Goal: Information Seeking & Learning: Learn about a topic

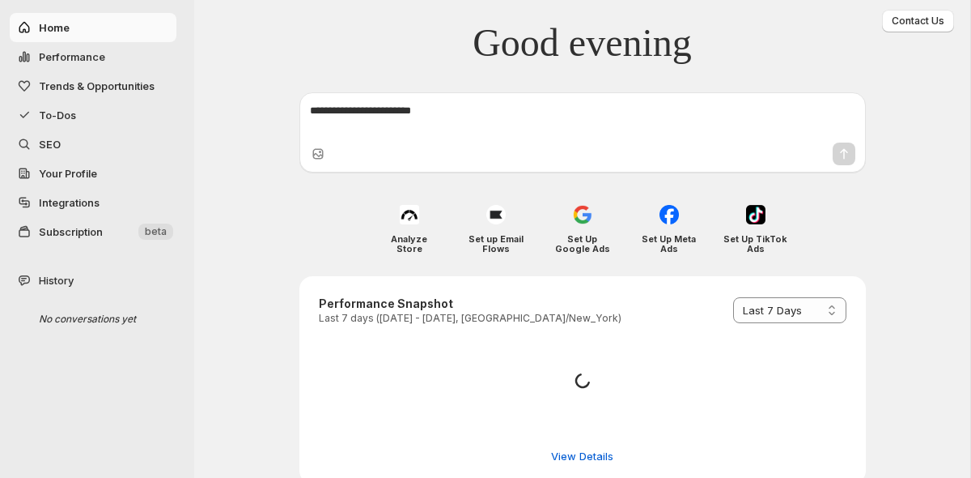
select select "*********"
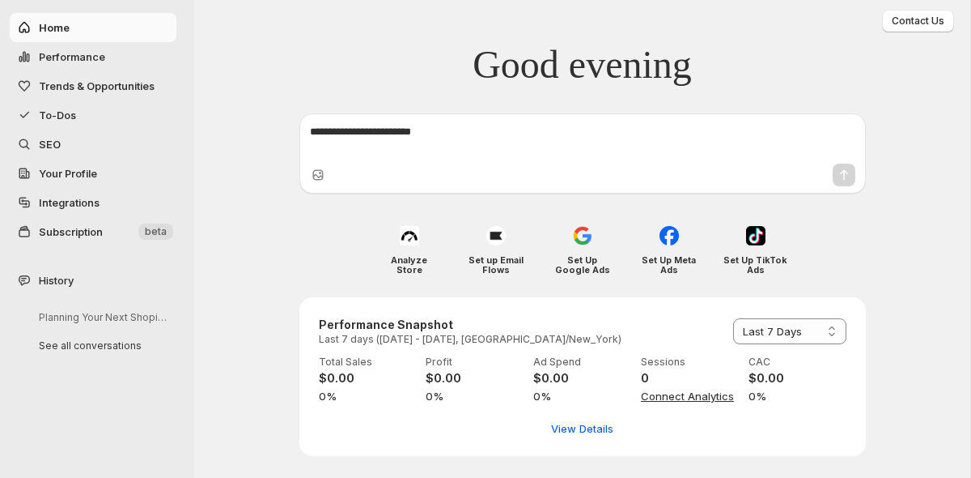
click at [59, 50] on span "Performance" at bounding box center [72, 56] width 66 height 13
select select "**********"
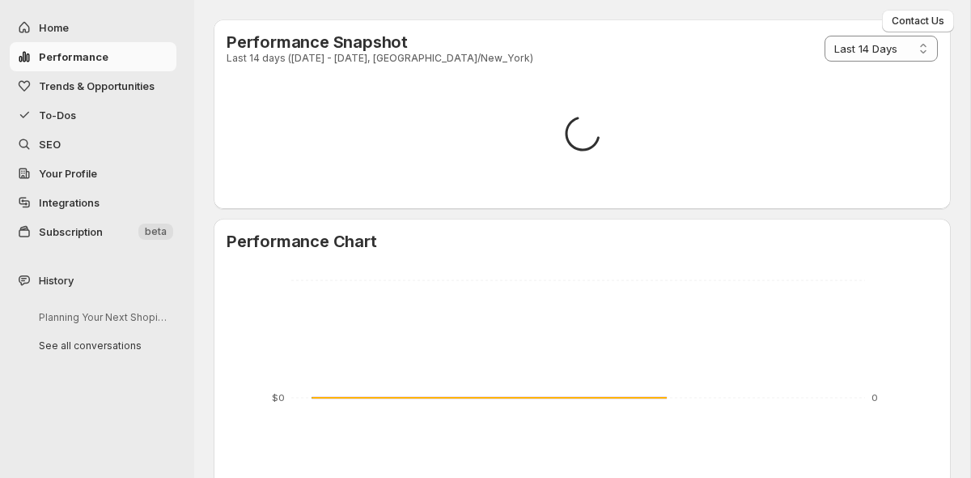
click at [57, 19] on span "Home" at bounding box center [106, 27] width 134 height 16
select select "**********"
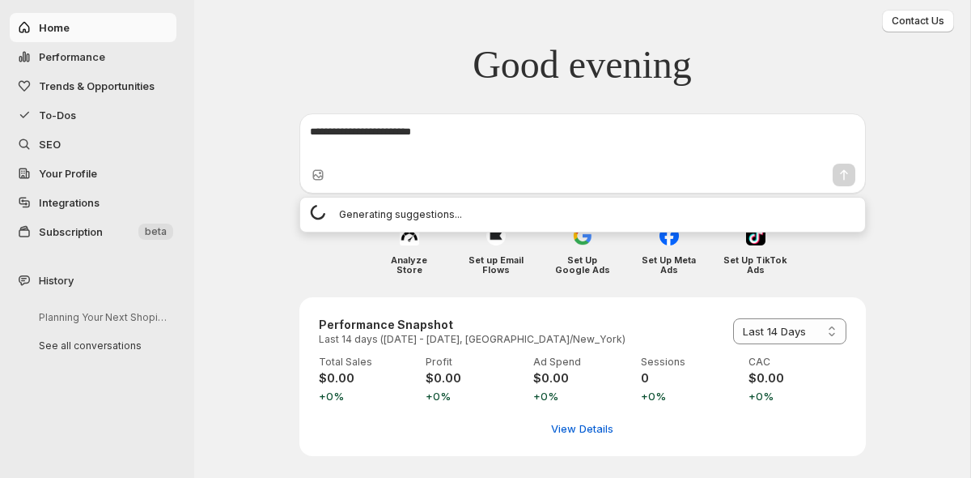
click at [411, 124] on textarea at bounding box center [583, 140] width 546 height 32
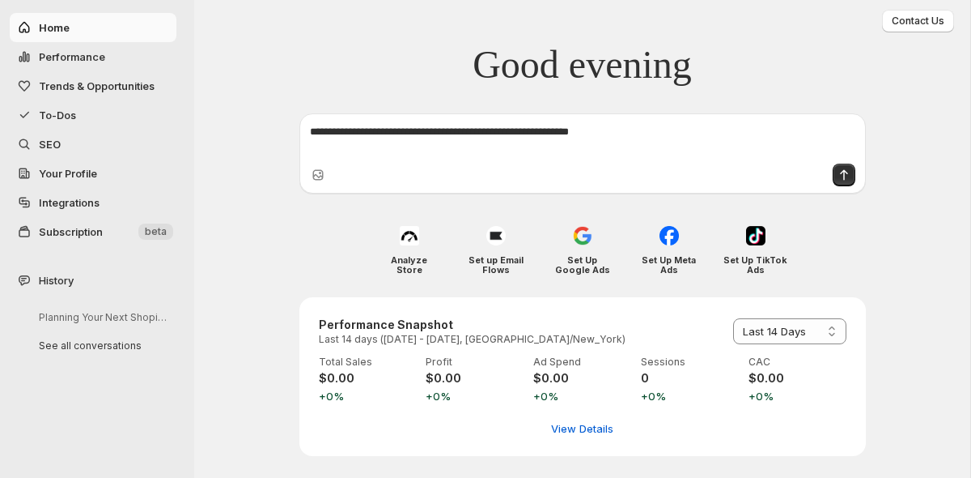
type textarea "**********"
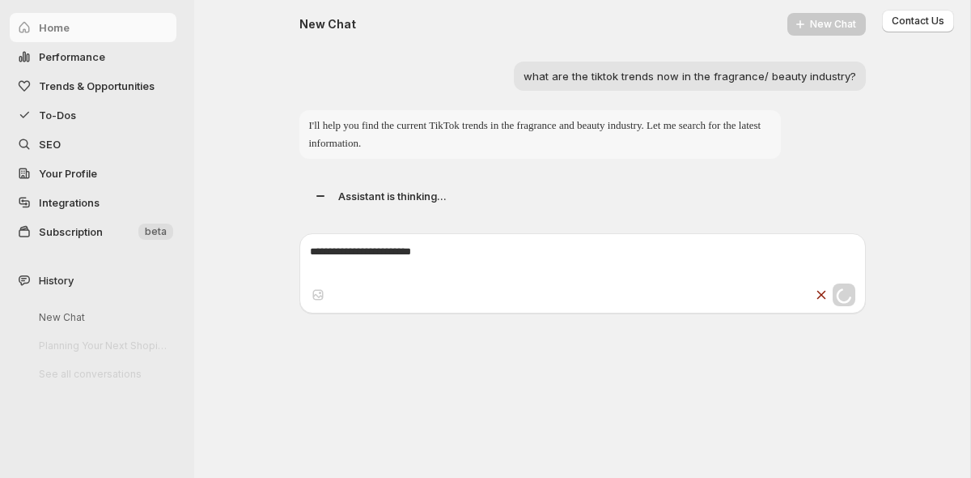
click at [130, 83] on span "Trends & Opportunities" at bounding box center [97, 85] width 116 height 13
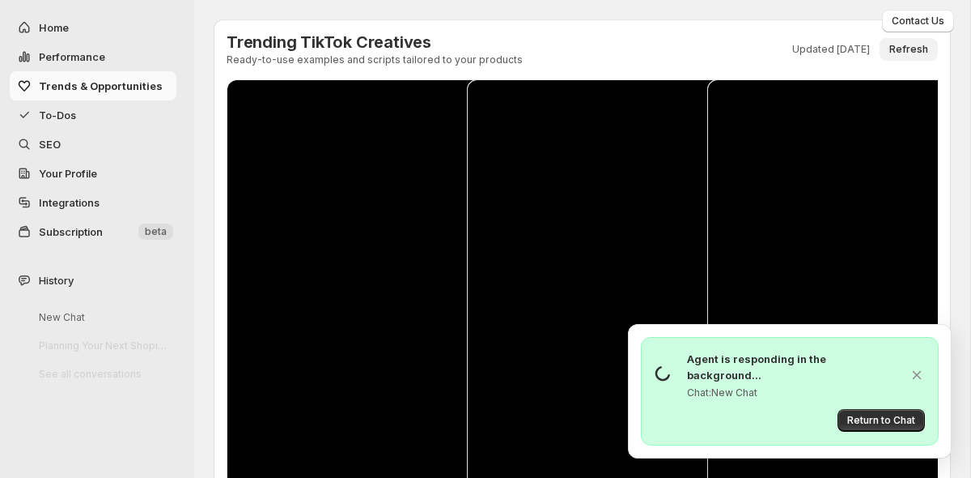
click at [907, 44] on span "Refresh" at bounding box center [909, 49] width 39 height 13
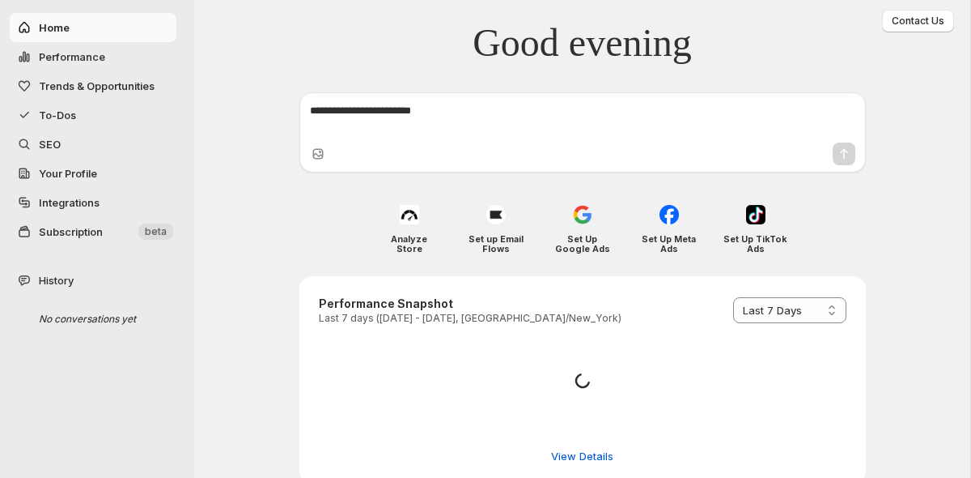
select select "*********"
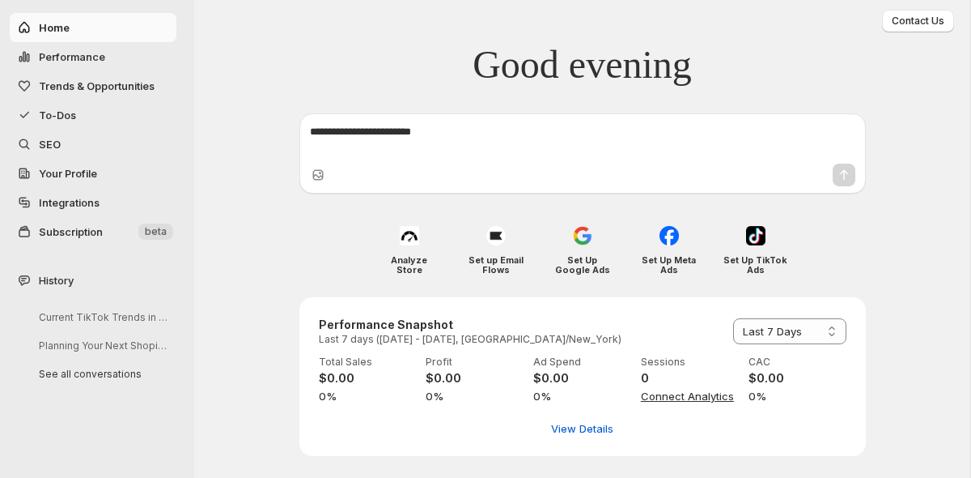
click at [90, 91] on span "Trends & Opportunities" at bounding box center [97, 85] width 116 height 13
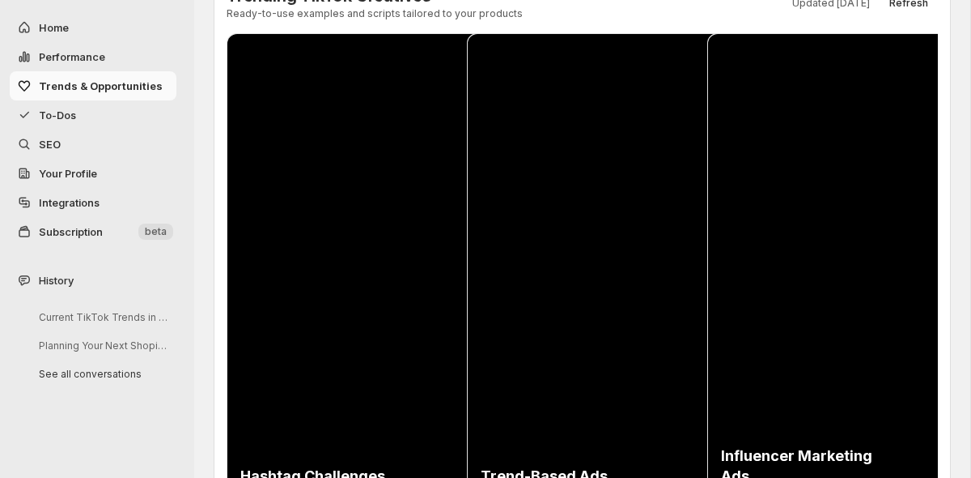
scroll to position [42, 0]
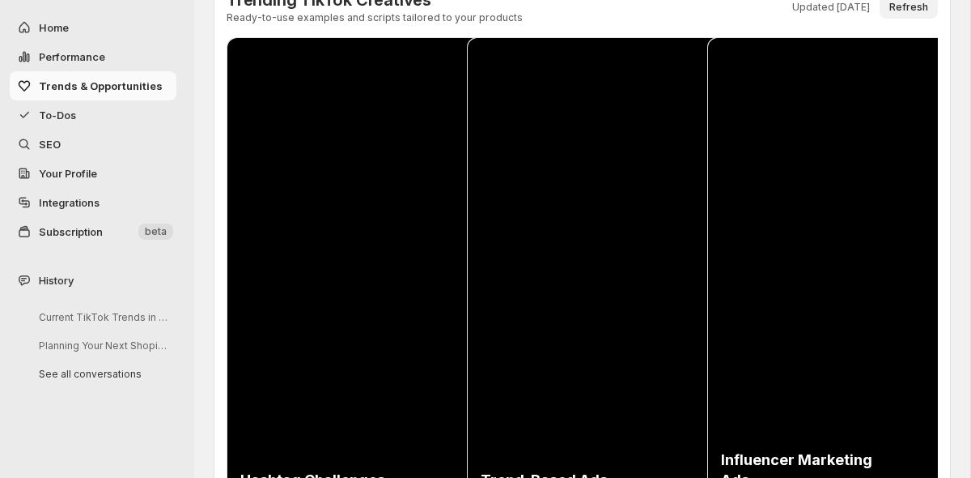
click at [914, 14] on button "Refresh" at bounding box center [909, 7] width 58 height 23
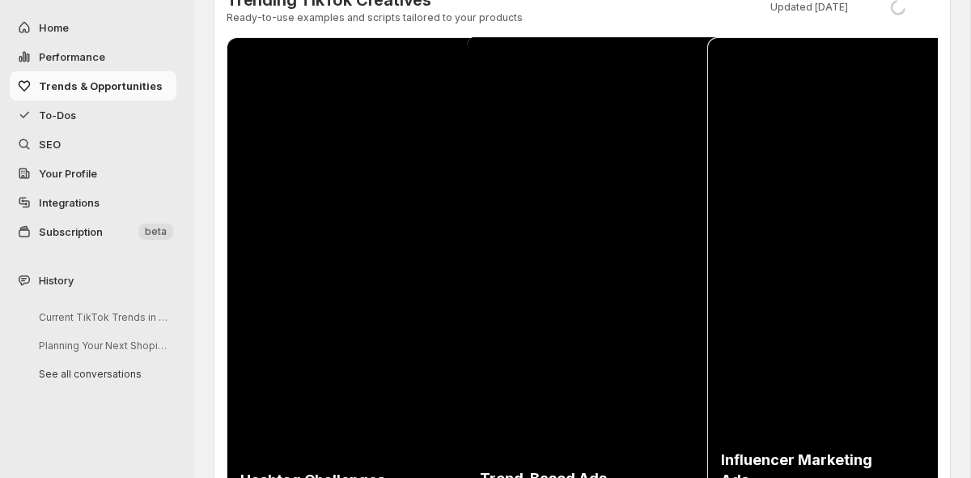
scroll to position [0, 0]
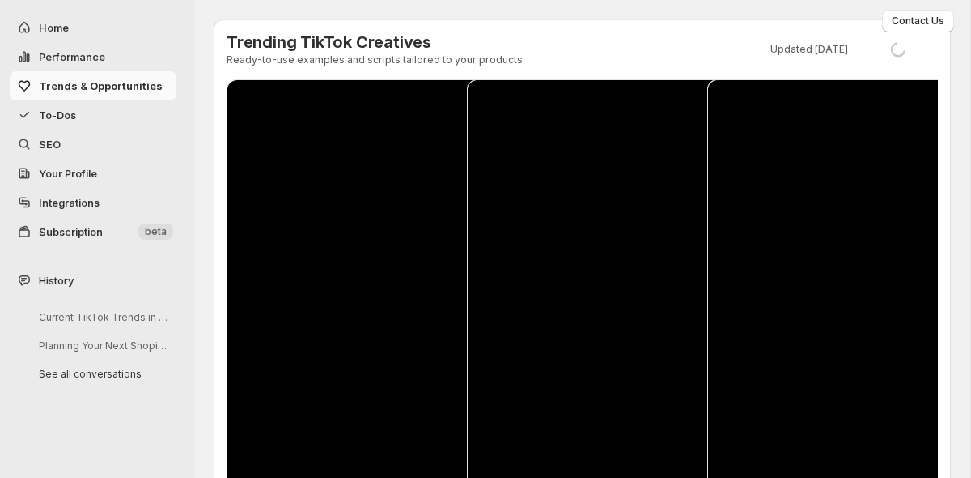
click at [74, 42] on button "Performance" at bounding box center [93, 56] width 167 height 29
select select "**********"
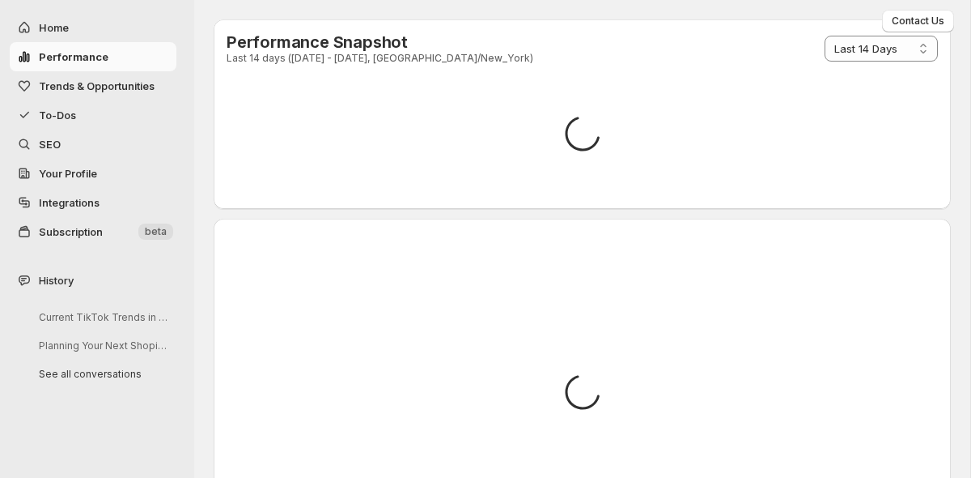
click at [79, 30] on span "Home" at bounding box center [106, 27] width 134 height 16
select select "**********"
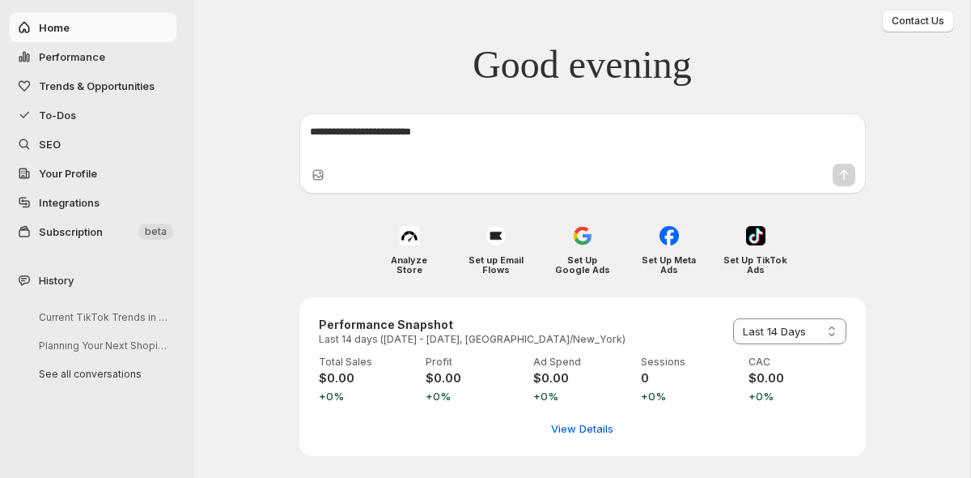
click at [419, 156] on div at bounding box center [583, 138] width 559 height 43
click at [403, 121] on div at bounding box center [583, 138] width 559 height 43
click at [403, 139] on textarea at bounding box center [583, 140] width 546 height 32
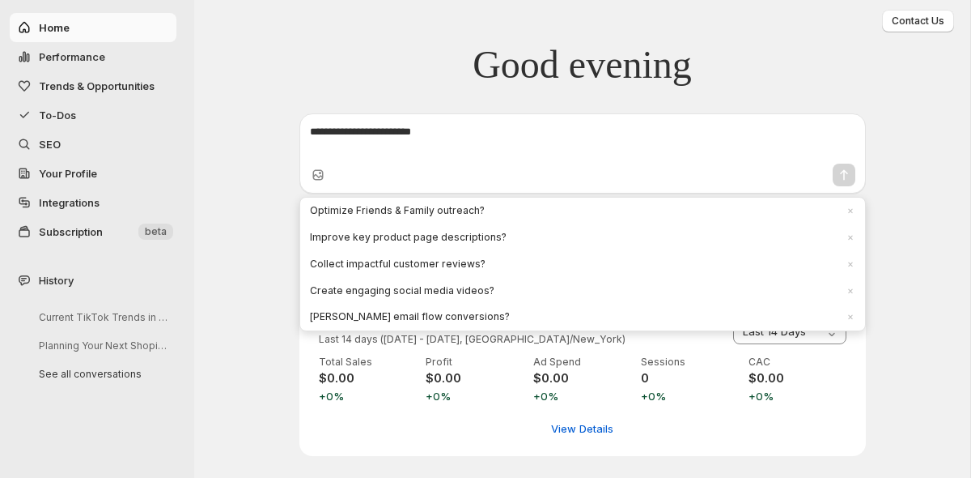
click at [263, 262] on div "**********" at bounding box center [582, 239] width 776 height 478
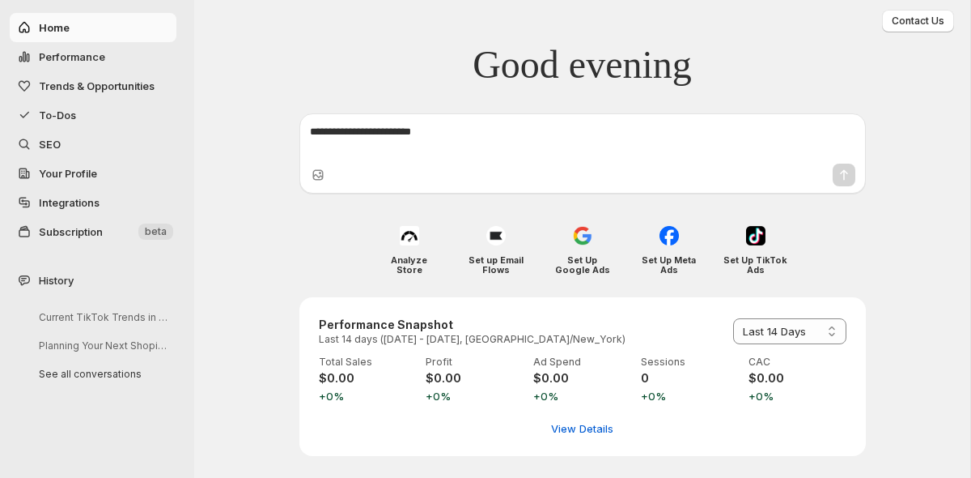
click at [105, 120] on span "To-Dos" at bounding box center [106, 115] width 134 height 16
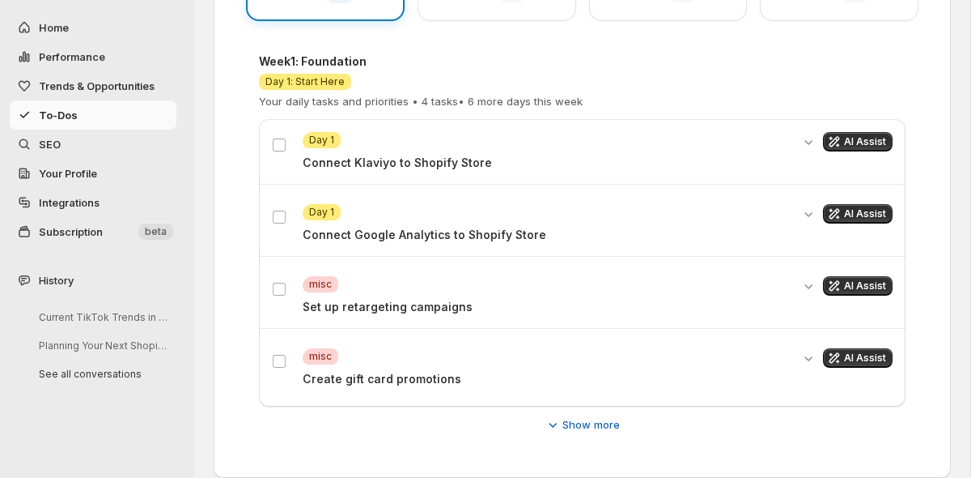
scroll to position [362, 0]
click at [814, 202] on div "Attention Day 1 Connect Google Analytics to Shopify Store AI Assist" at bounding box center [582, 222] width 647 height 65
click at [809, 210] on icon "Expand details" at bounding box center [809, 213] width 16 height 16
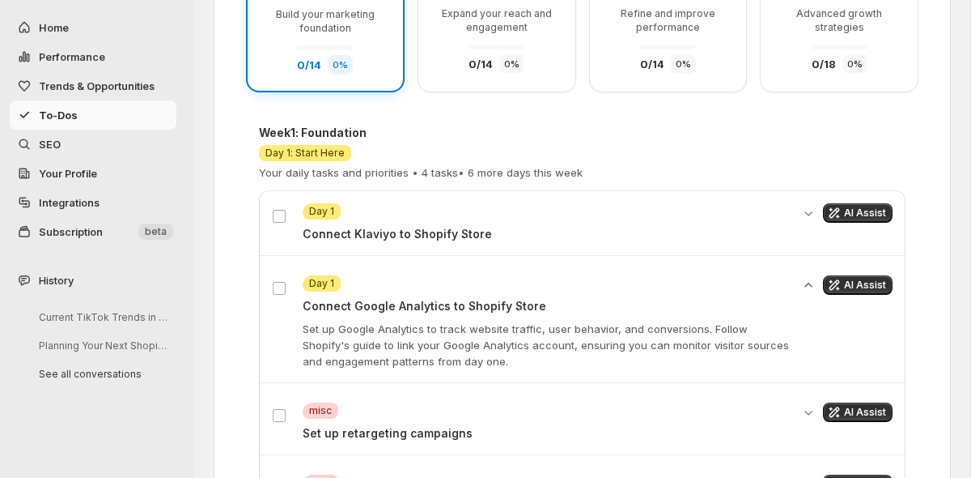
scroll to position [287, 0]
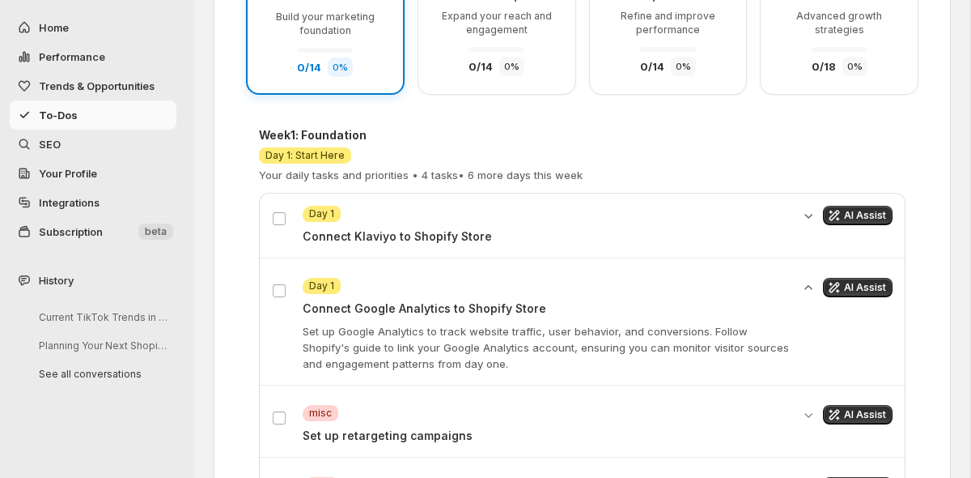
click at [806, 215] on icon "Expand details" at bounding box center [809, 215] width 16 height 16
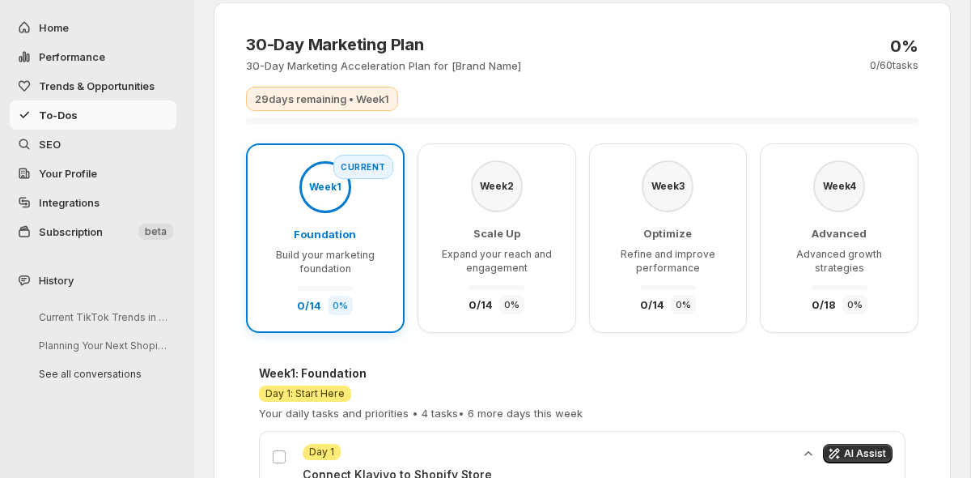
scroll to position [47, 0]
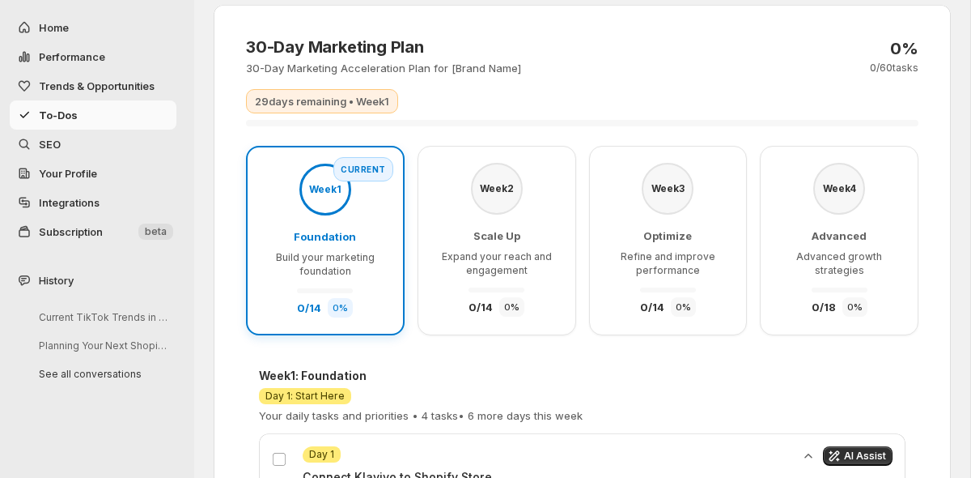
click at [79, 76] on button "Trends & Opportunities" at bounding box center [93, 85] width 167 height 29
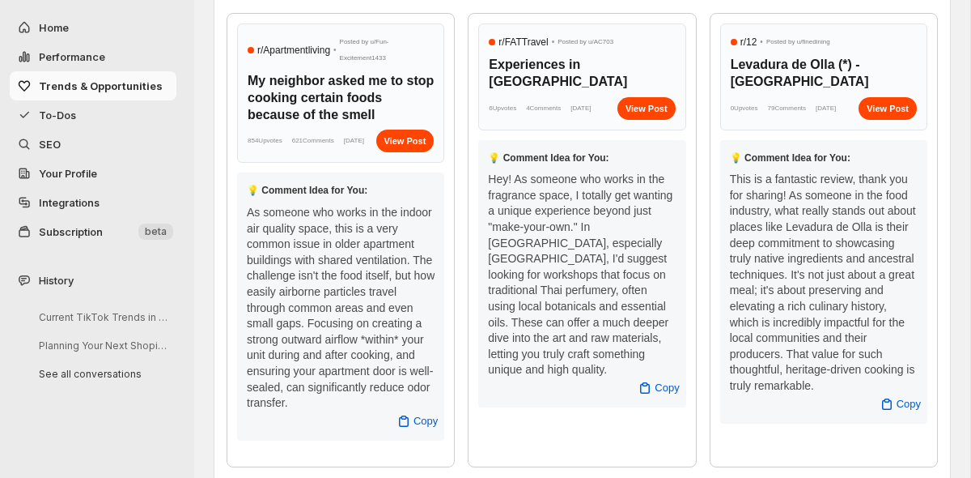
scroll to position [792, 0]
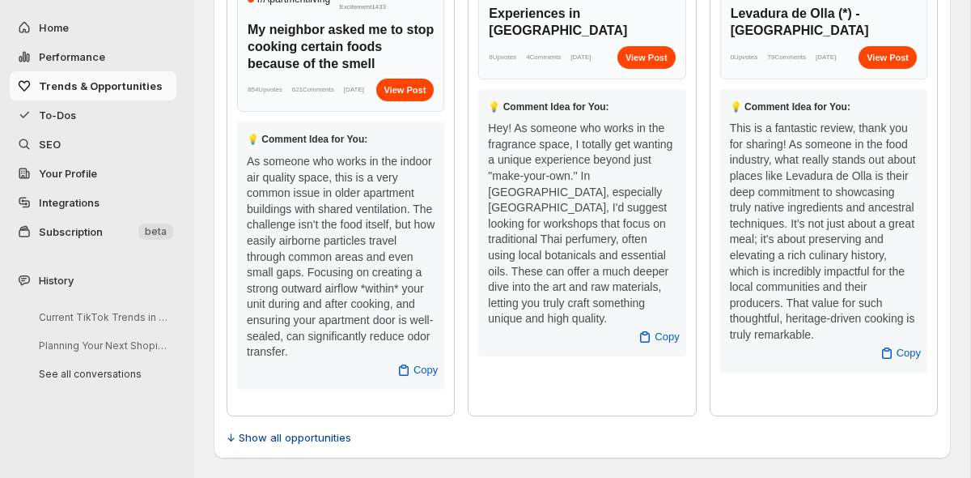
click at [297, 444] on span "↓ Show all opportunities" at bounding box center [289, 437] width 125 height 16
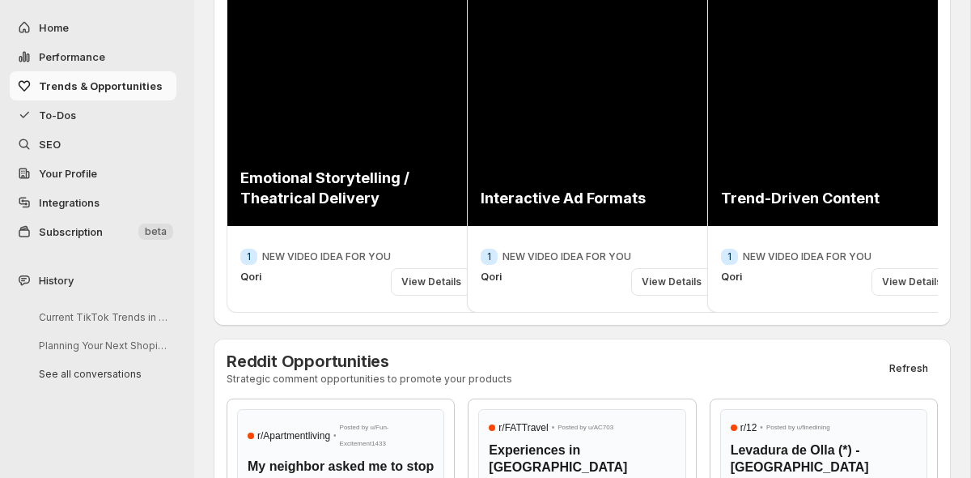
scroll to position [348, 0]
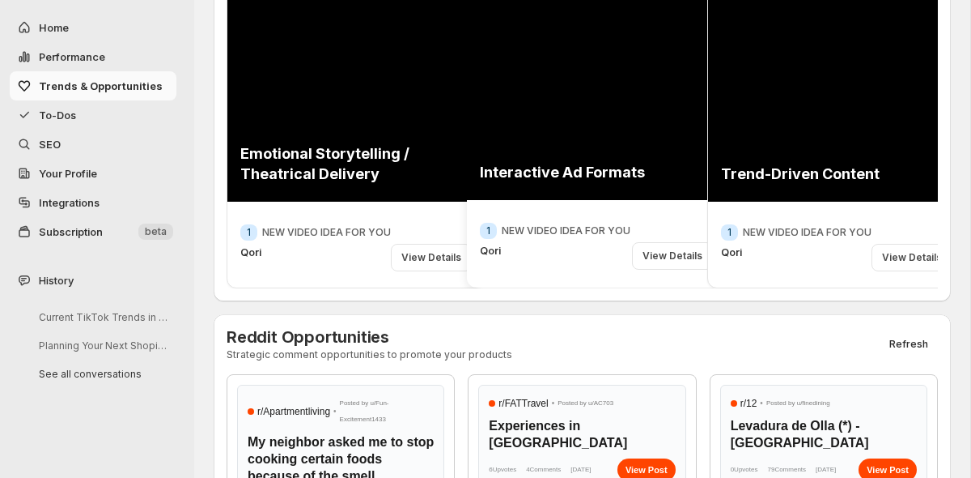
click at [668, 261] on div "View Details" at bounding box center [672, 256] width 81 height 28
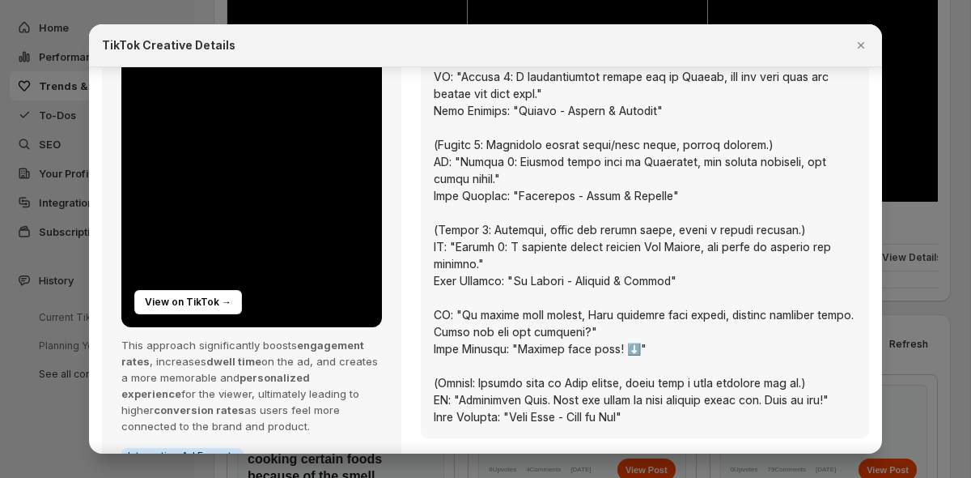
scroll to position [233, 0]
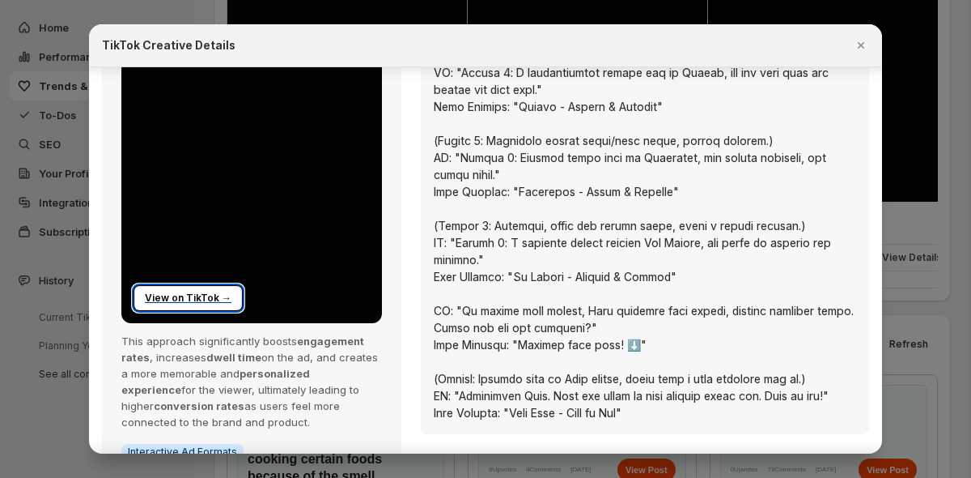
click at [219, 292] on div "View on TikTok →" at bounding box center [188, 298] width 108 height 24
click at [857, 42] on icon "Close" at bounding box center [861, 45] width 16 height 16
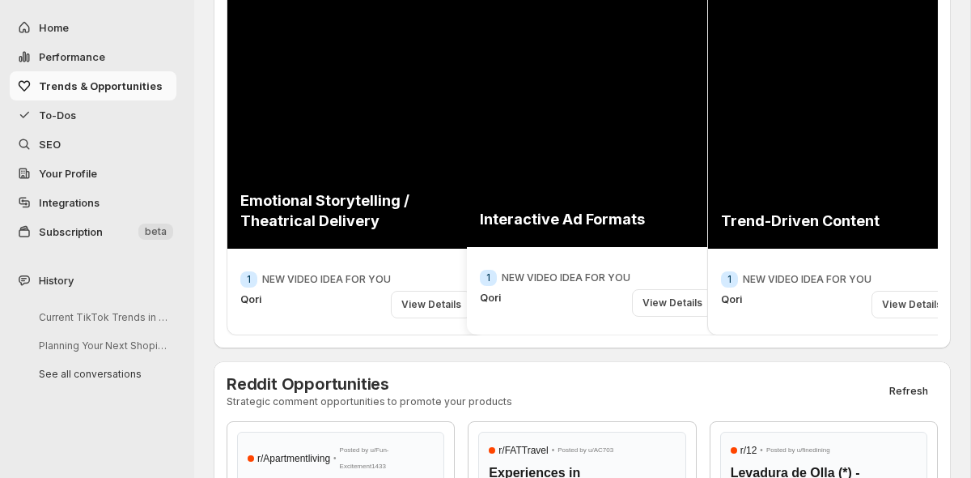
scroll to position [295, 0]
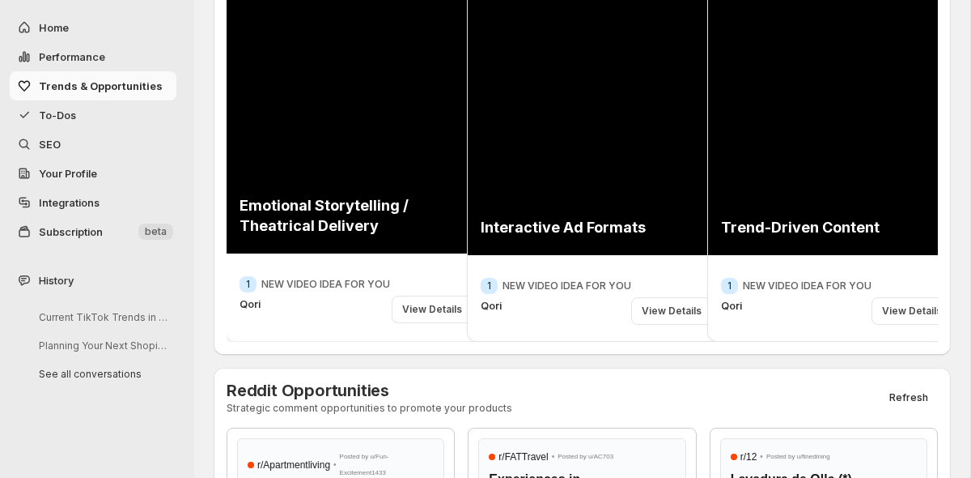
click at [412, 307] on div "View Details" at bounding box center [432, 309] width 81 height 28
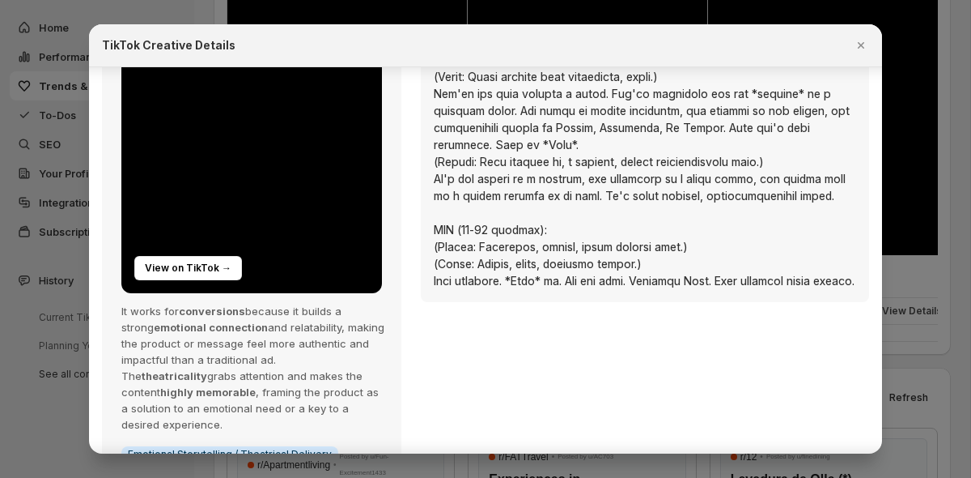
scroll to position [274, 0]
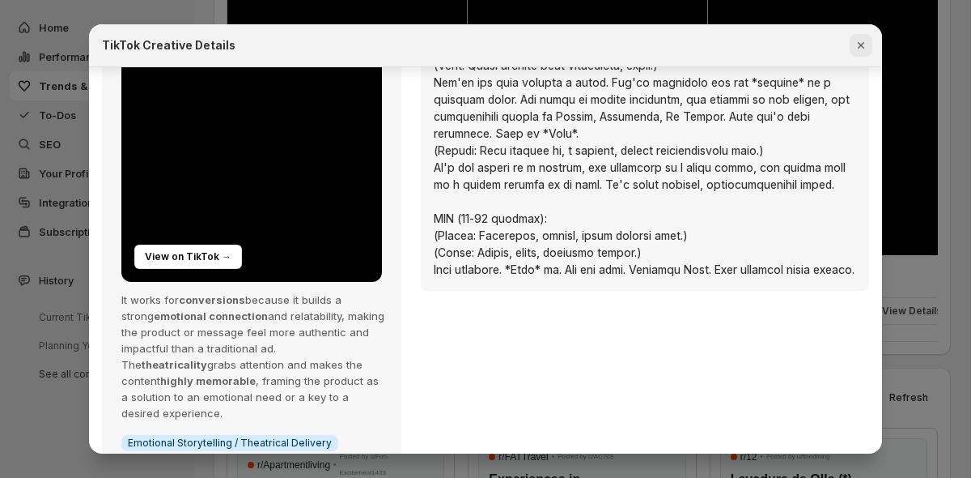
click at [865, 45] on icon "Close" at bounding box center [861, 45] width 16 height 16
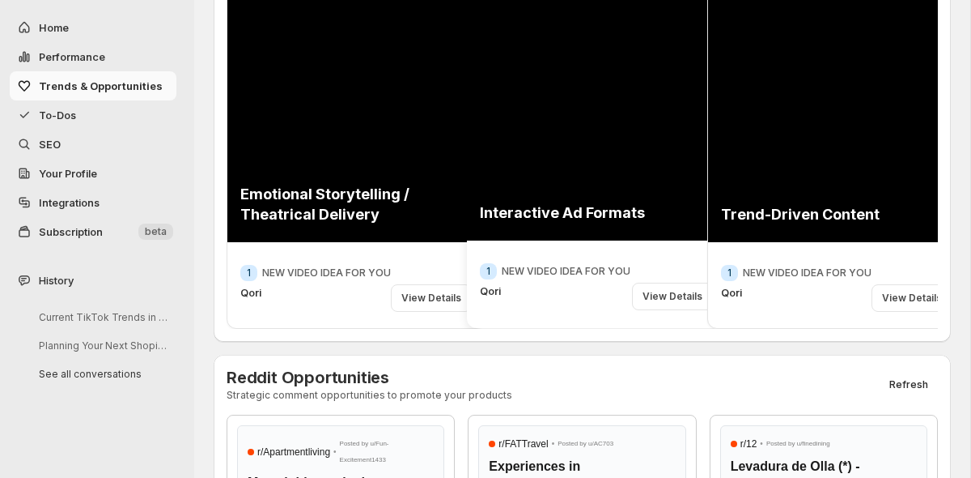
scroll to position [418, 0]
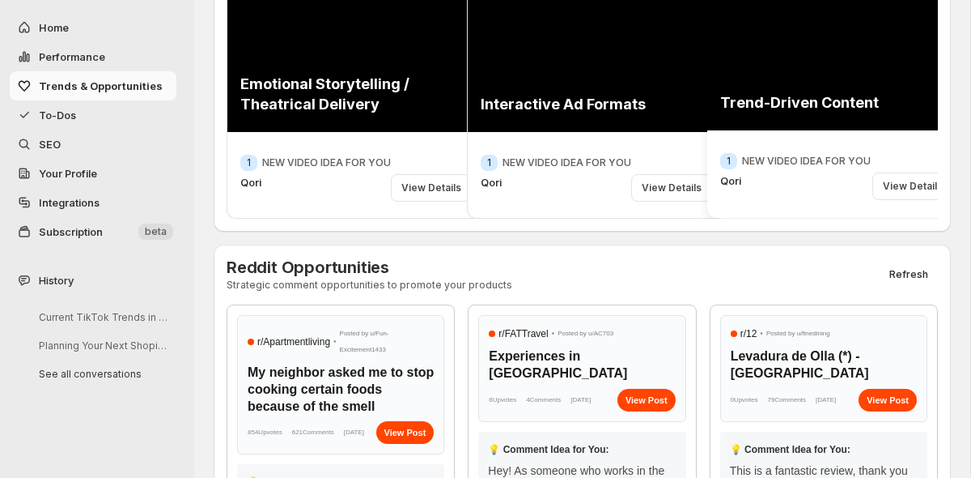
click at [904, 182] on div "View Details" at bounding box center [913, 186] width 81 height 28
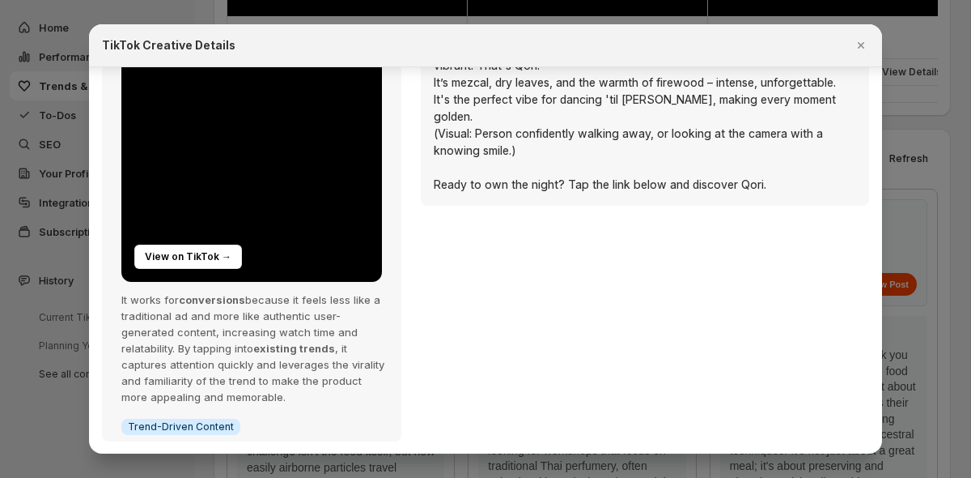
scroll to position [664, 0]
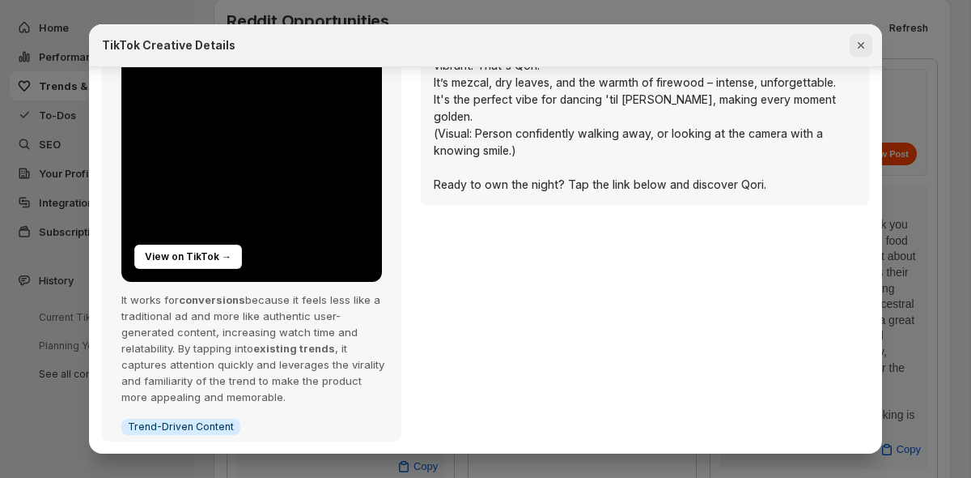
click at [858, 44] on icon "Close" at bounding box center [861, 45] width 16 height 16
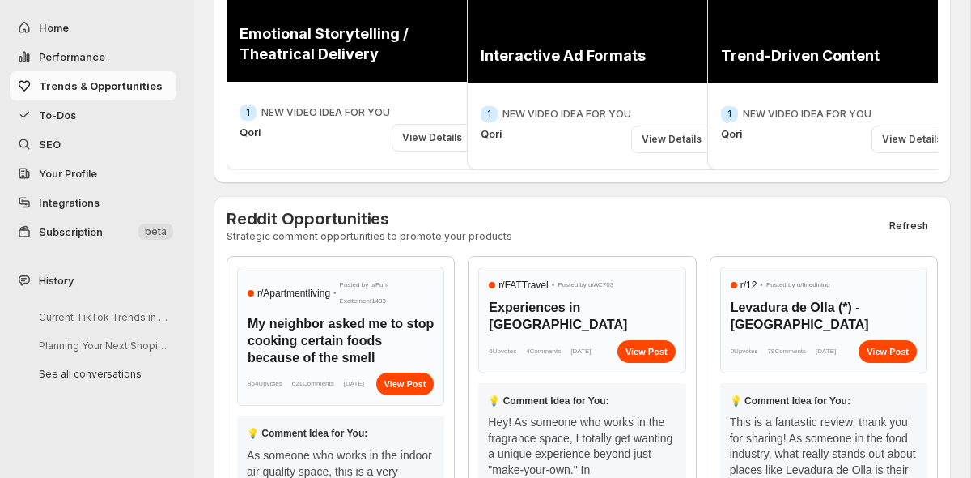
scroll to position [637, 0]
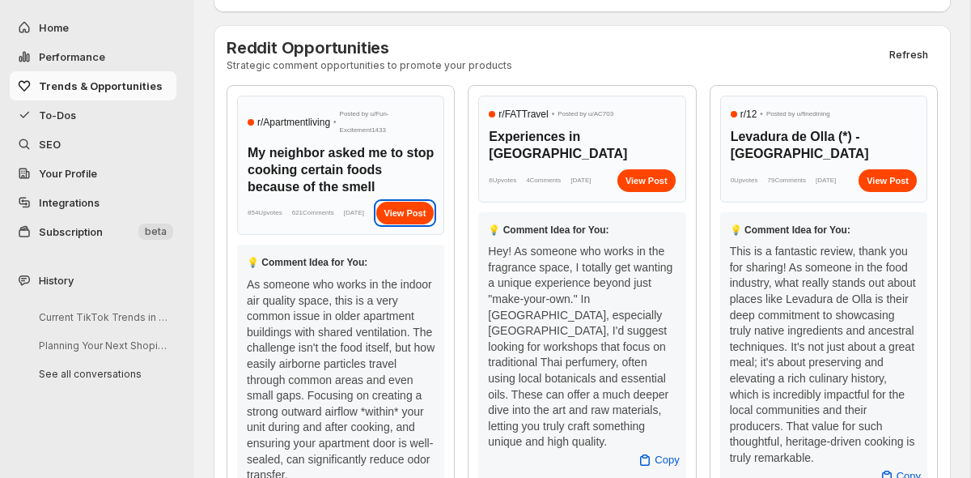
click at [400, 224] on div "View Post" at bounding box center [405, 213] width 58 height 23
click at [72, 138] on span "SEO" at bounding box center [106, 144] width 134 height 16
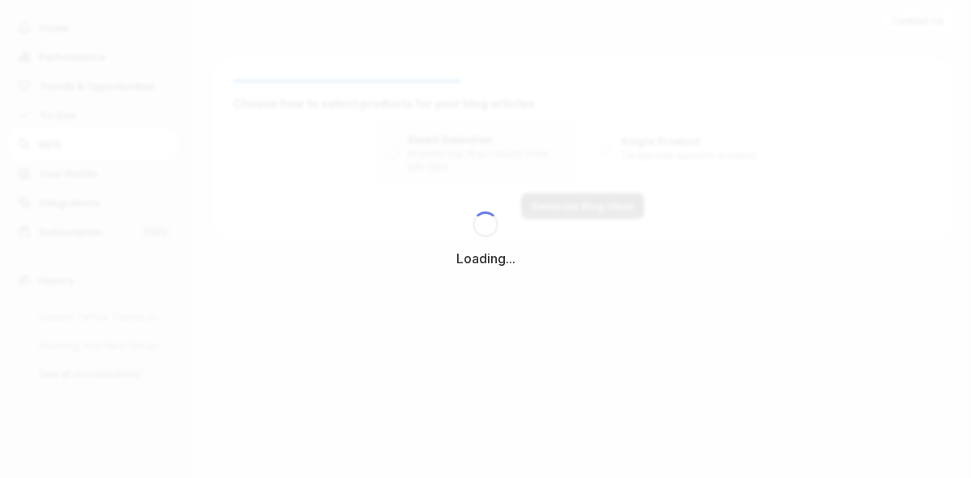
scroll to position [0, 0]
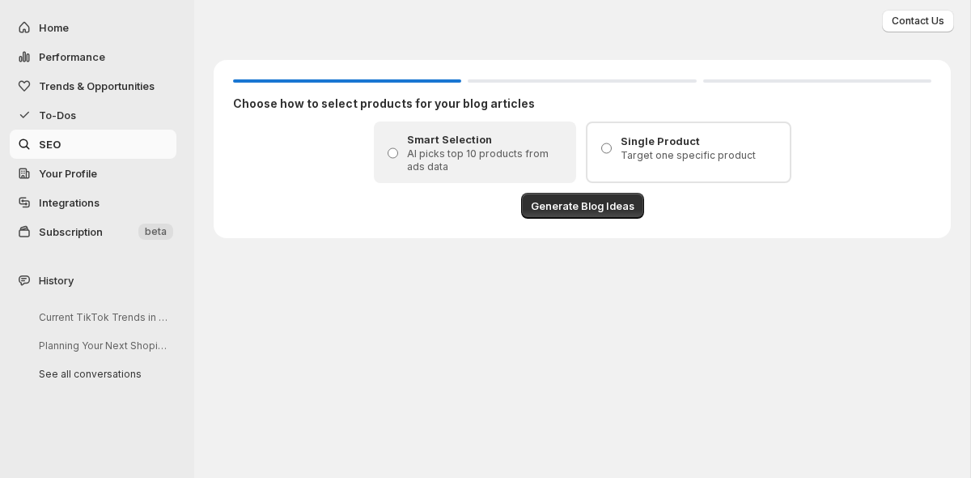
click at [63, 113] on span "To-Dos" at bounding box center [57, 114] width 37 height 13
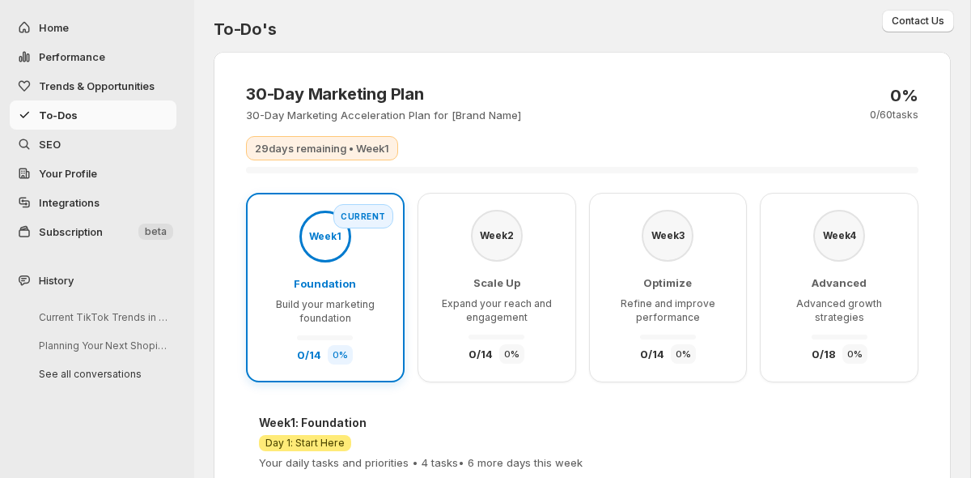
click at [108, 75] on button "Trends & Opportunities" at bounding box center [93, 85] width 167 height 29
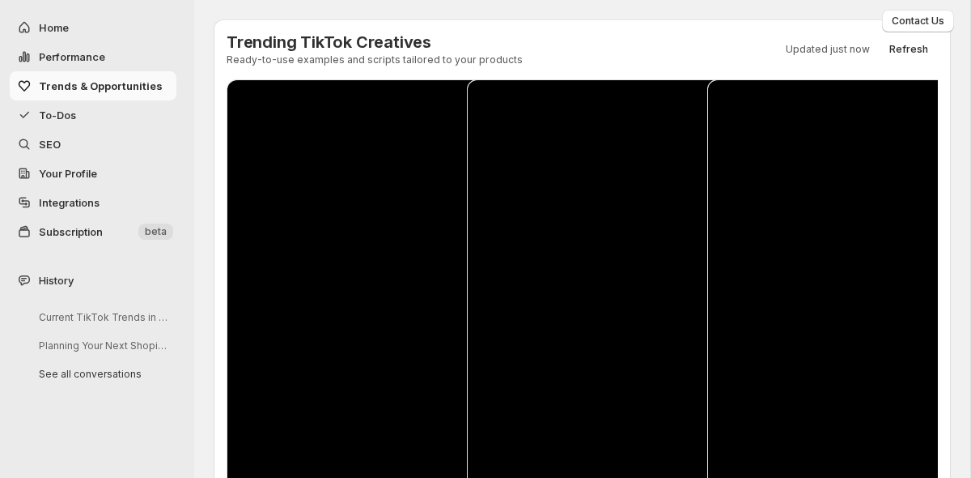
click at [70, 108] on span "To-Dos" at bounding box center [57, 114] width 37 height 13
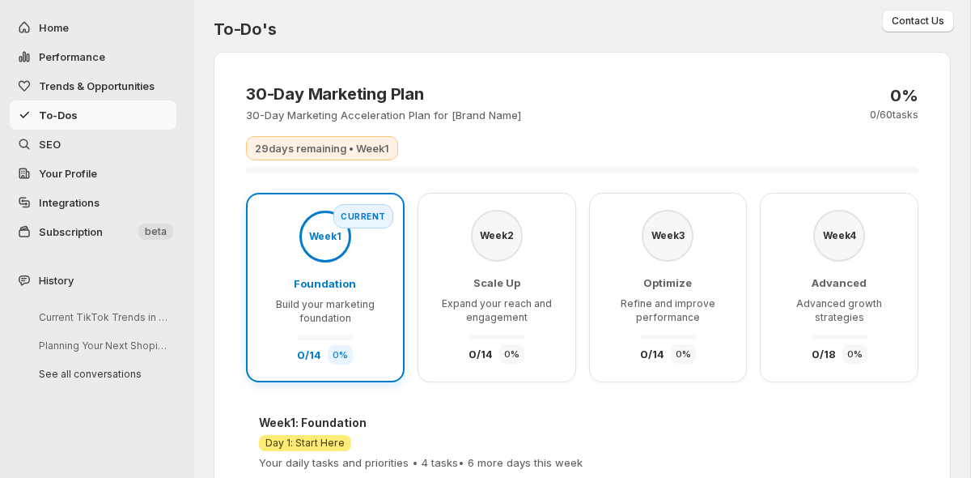
click at [90, 179] on span "Your Profile" at bounding box center [106, 173] width 134 height 16
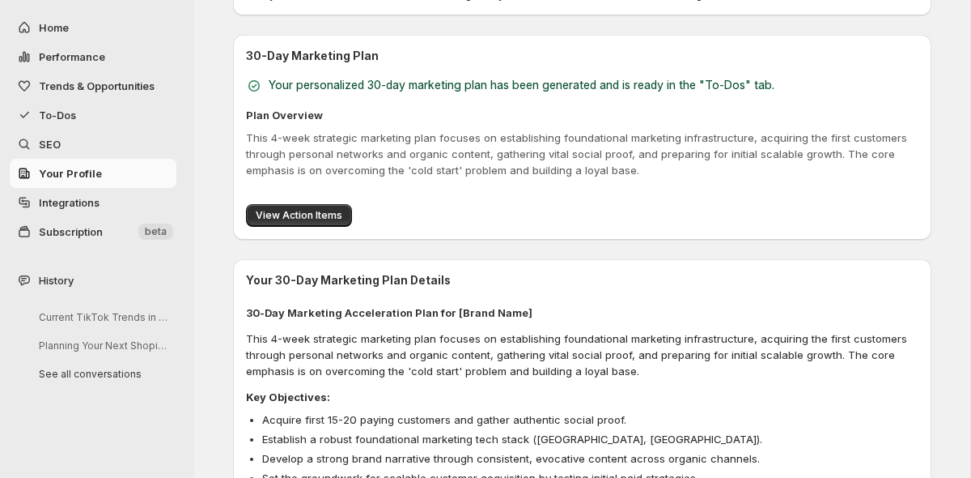
scroll to position [826, 0]
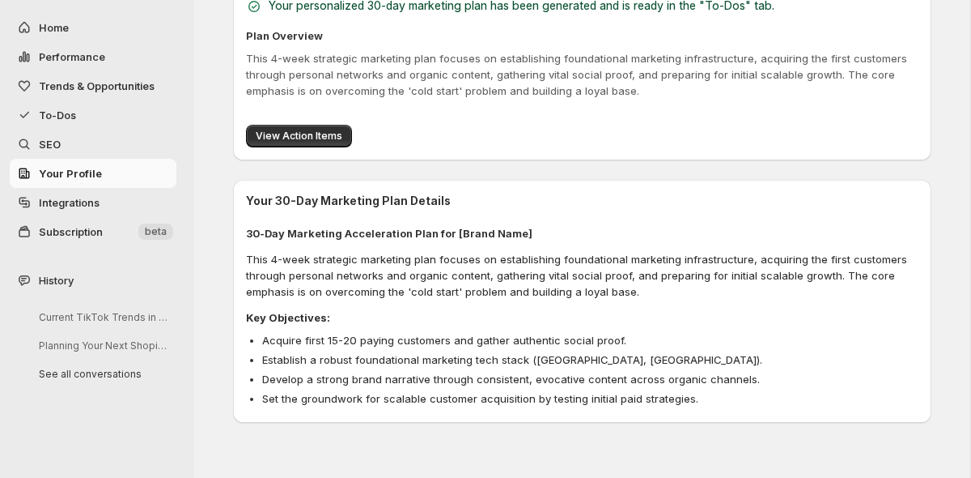
click at [77, 151] on span "SEO" at bounding box center [106, 144] width 134 height 16
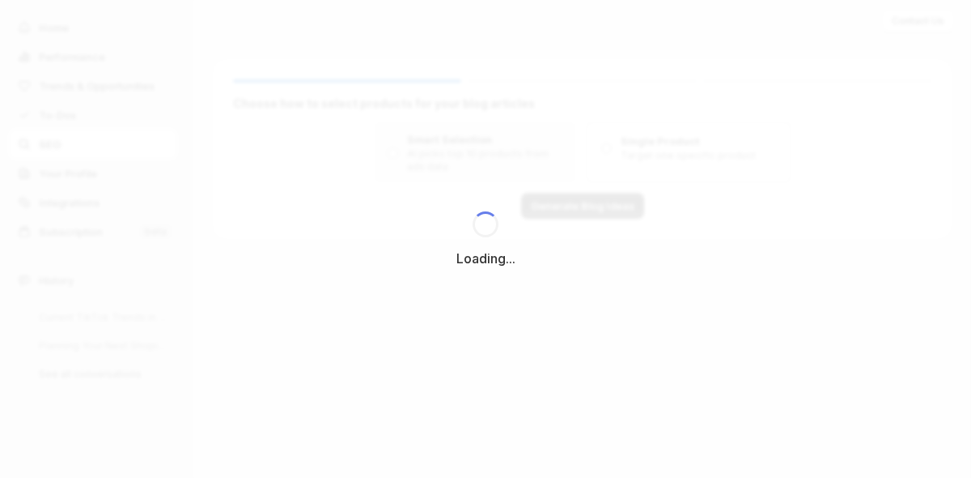
scroll to position [0, 0]
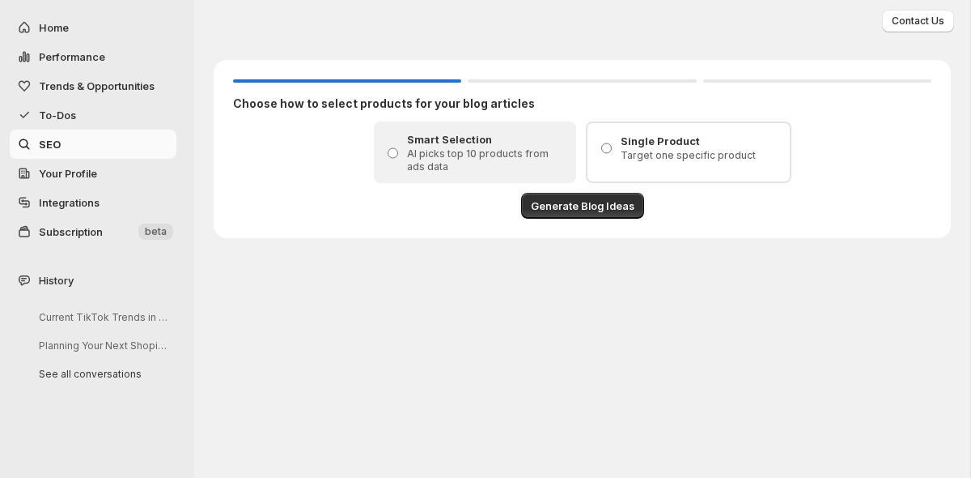
click at [67, 121] on span "To-Dos" at bounding box center [106, 115] width 134 height 16
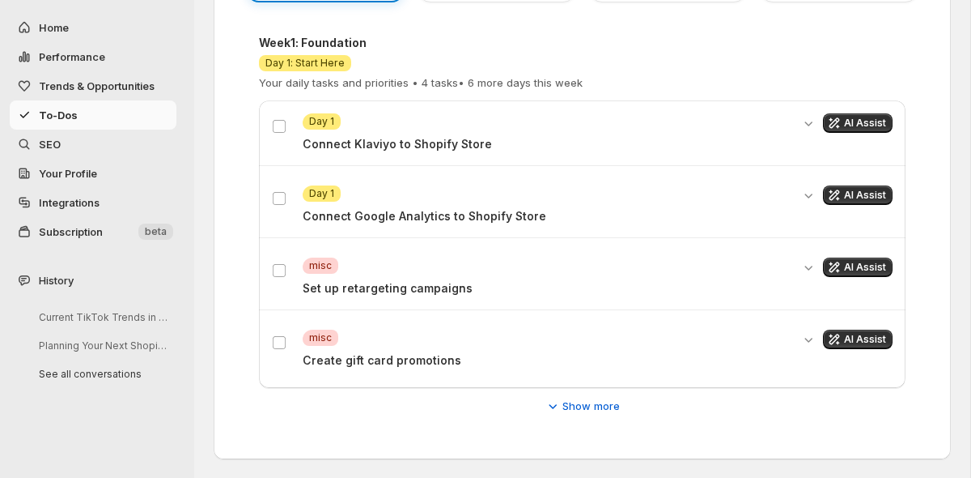
scroll to position [379, 0]
click at [816, 267] on icon "Expand details" at bounding box center [809, 268] width 16 height 16
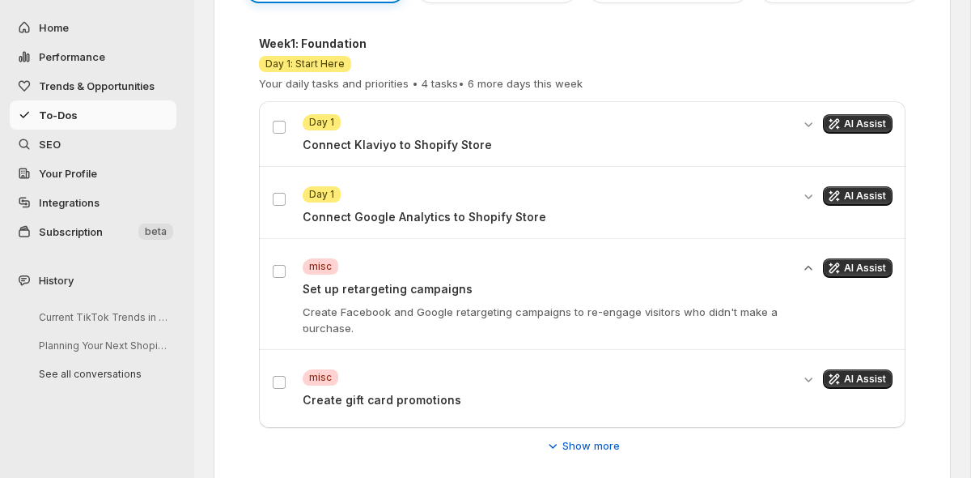
click at [83, 87] on span "Trends & Opportunities" at bounding box center [97, 85] width 116 height 13
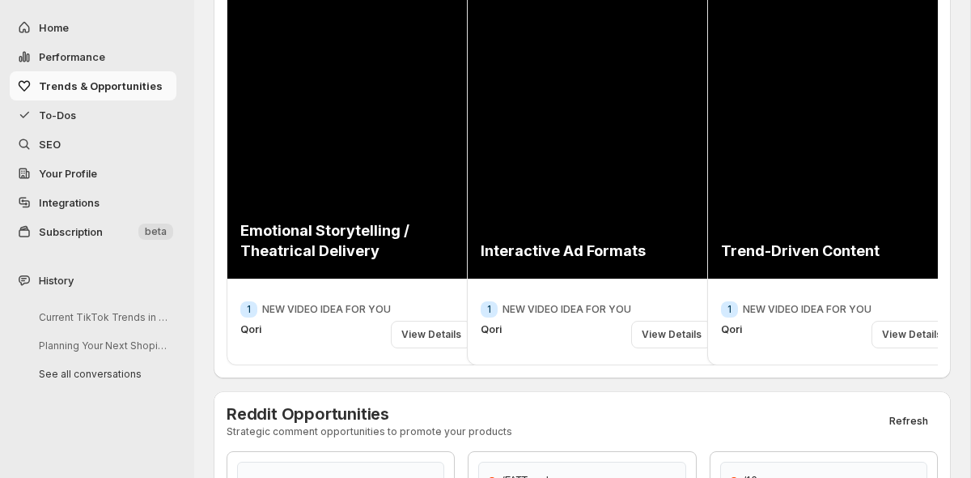
scroll to position [278, 0]
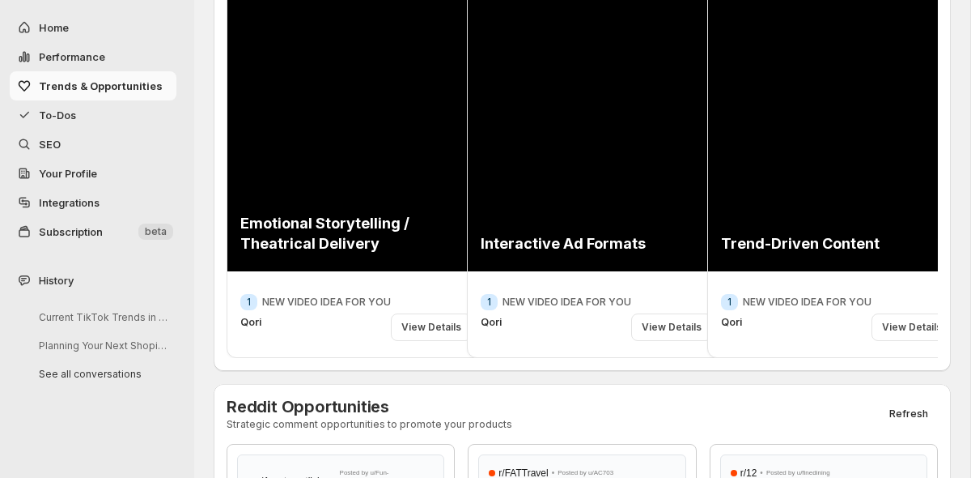
click at [63, 199] on span "Integrations" at bounding box center [69, 202] width 61 height 13
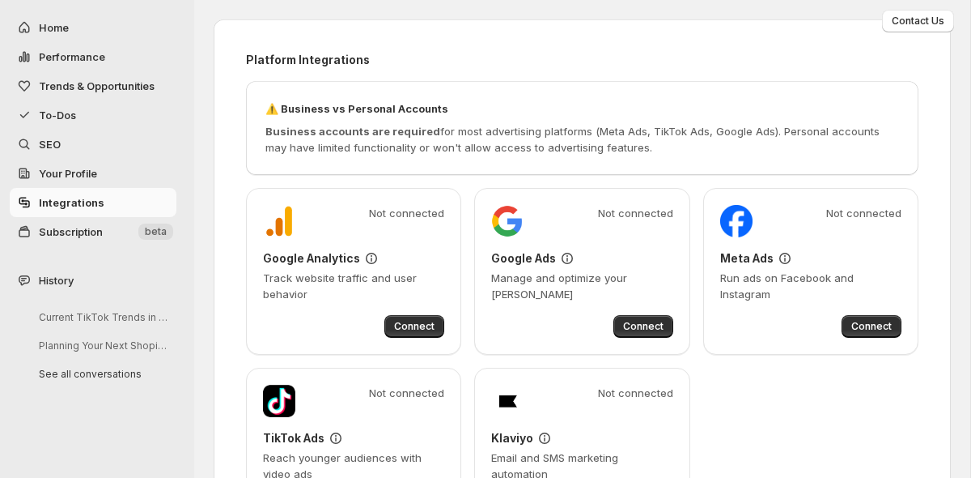
click at [61, 212] on link "Integrations" at bounding box center [93, 202] width 167 height 29
click at [77, 175] on span "Your Profile" at bounding box center [68, 173] width 58 height 13
